Goal: Transaction & Acquisition: Purchase product/service

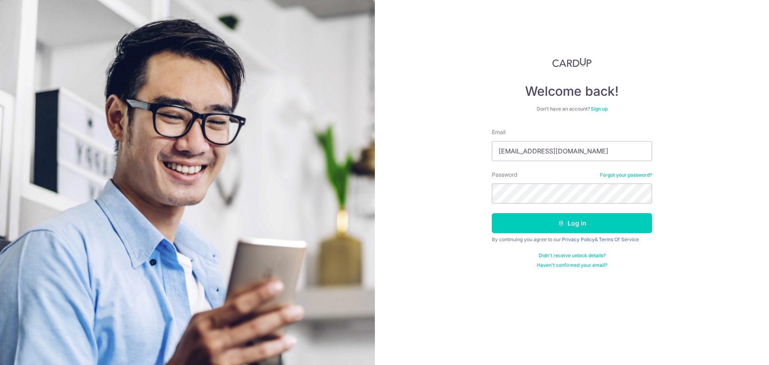
type input "[EMAIL_ADDRESS][DOMAIN_NAME]"
click at [492, 213] on button "Log in" at bounding box center [572, 223] width 160 height 20
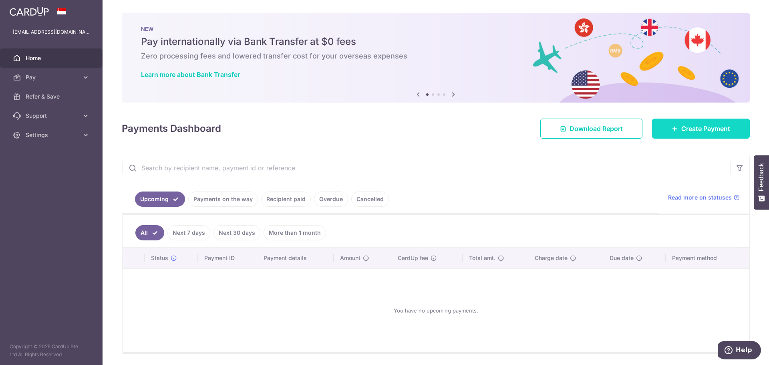
click at [707, 137] on link "Create Payment" at bounding box center [701, 129] width 98 height 20
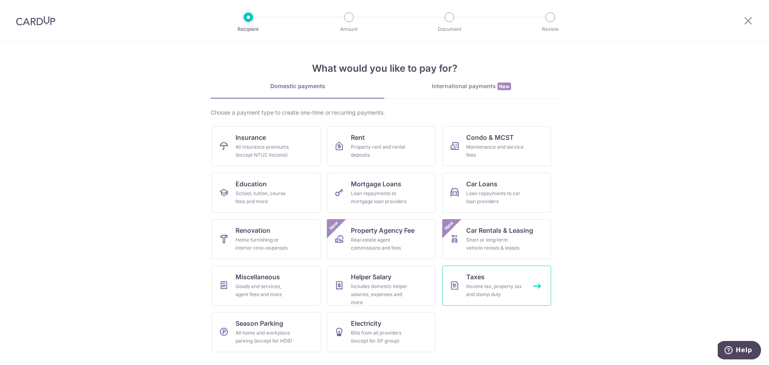
click at [480, 294] on div "Income tax, property tax and stamp duty" at bounding box center [495, 290] width 58 height 16
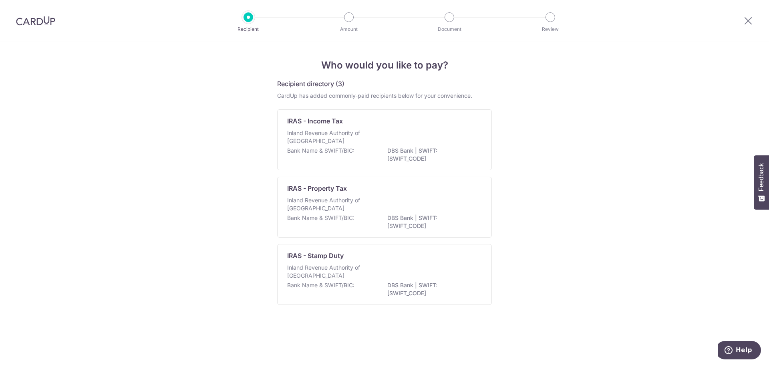
click at [244, 19] on div at bounding box center [249, 17] width 10 height 10
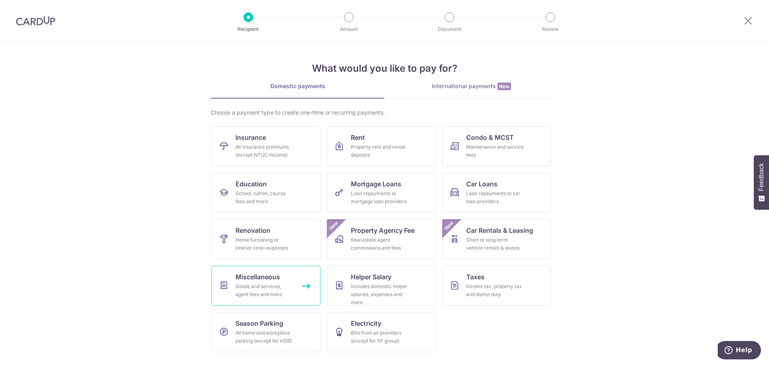
click at [288, 292] on div "Goods and services, agent fees and more" at bounding box center [265, 290] width 58 height 16
click at [268, 196] on div "School, tuition, course fees and more" at bounding box center [265, 197] width 58 height 16
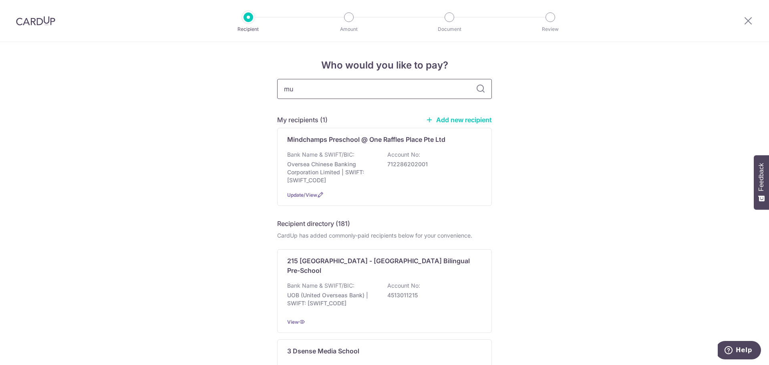
type input "m"
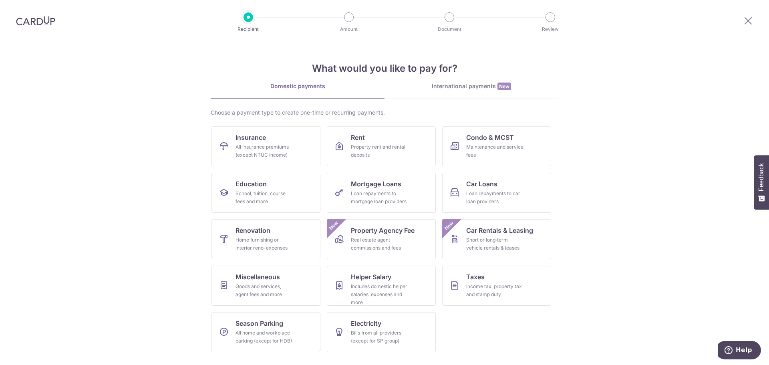
drag, startPoint x: 28, startPoint y: 18, endPoint x: 36, endPoint y: 18, distance: 8.0
click at [28, 18] on img at bounding box center [35, 21] width 39 height 10
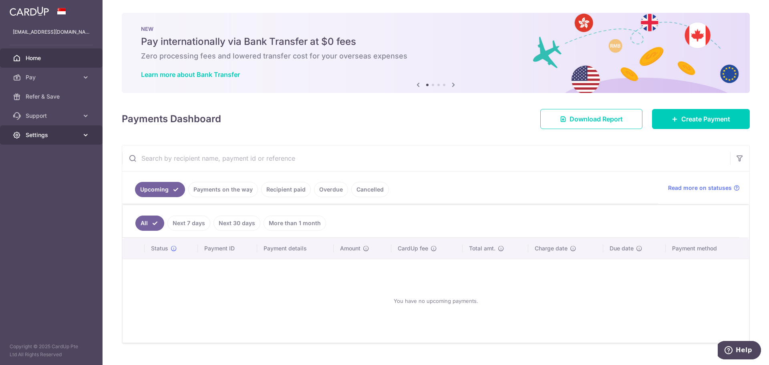
click at [86, 135] on icon at bounding box center [86, 135] width 8 height 8
click at [86, 118] on icon at bounding box center [86, 116] width 8 height 8
click at [35, 135] on span "FAQ" at bounding box center [52, 135] width 53 height 8
